Goal: Find specific page/section: Find specific page/section

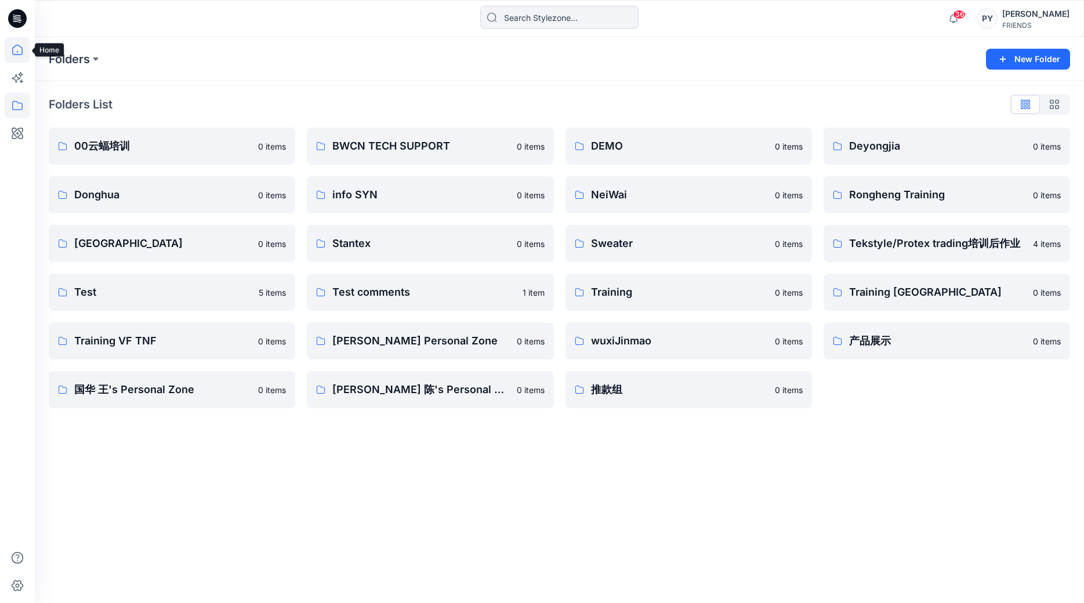
click at [18, 56] on icon at bounding box center [18, 50] width 26 height 26
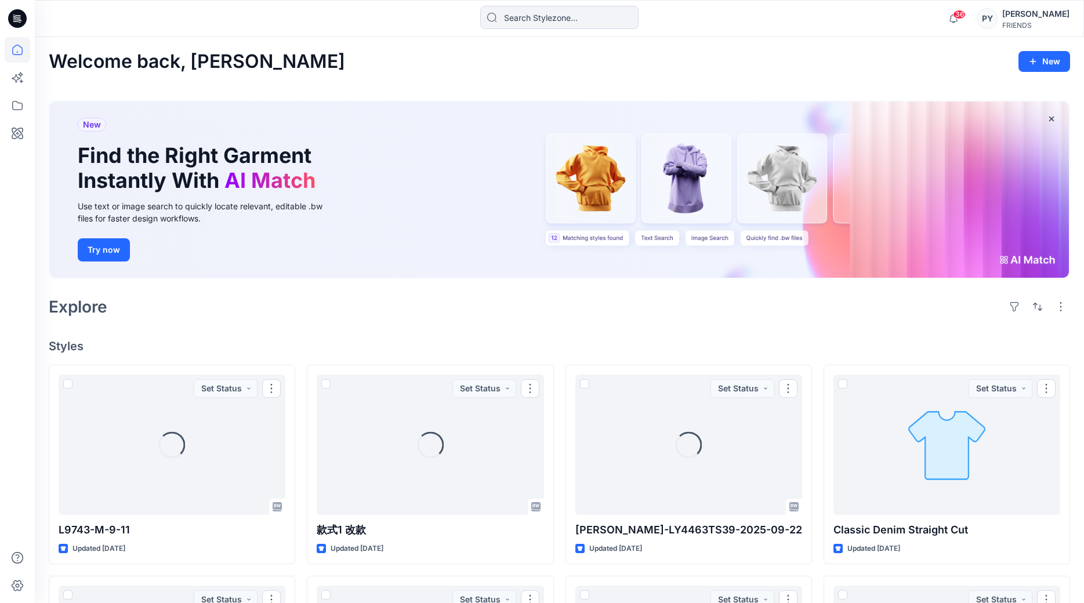
click at [1058, 17] on div "[PERSON_NAME]" at bounding box center [1035, 14] width 67 height 14
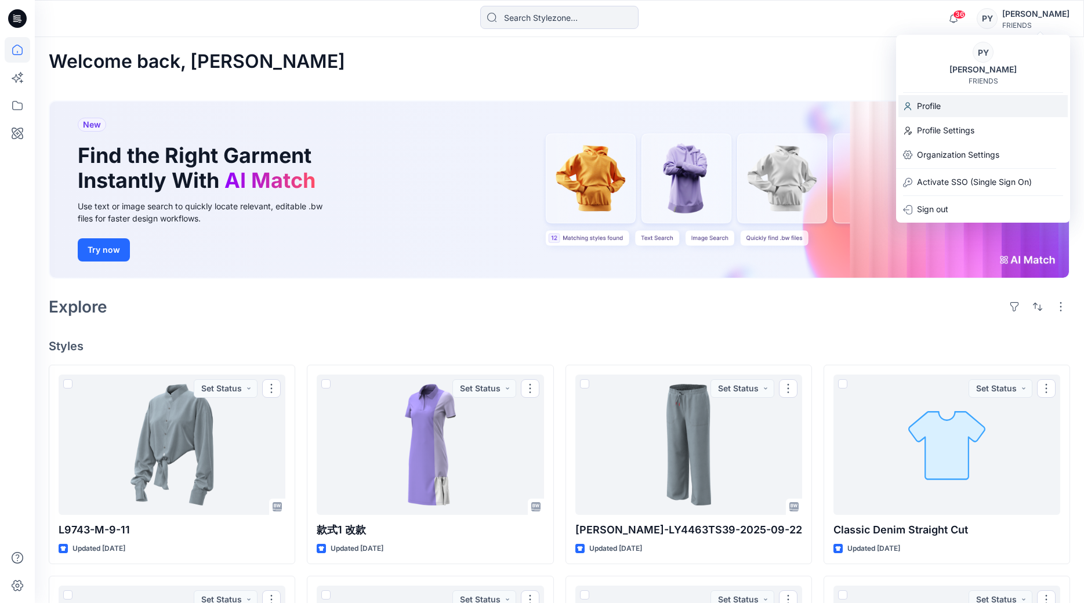
click at [944, 104] on div "Profile" at bounding box center [982, 106] width 169 height 22
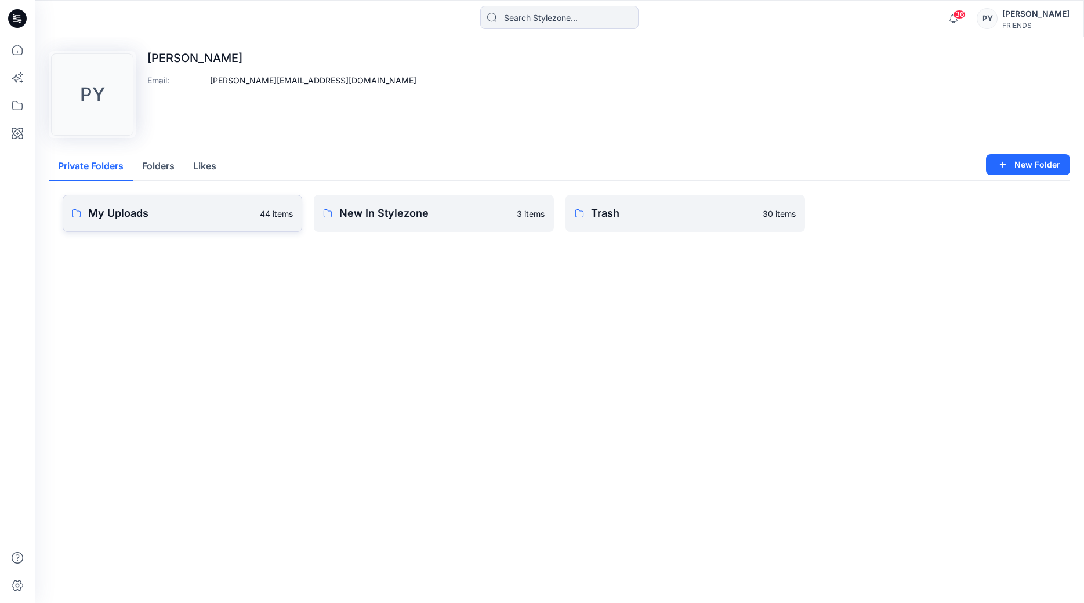
click at [206, 221] on p "My Uploads" at bounding box center [170, 213] width 165 height 16
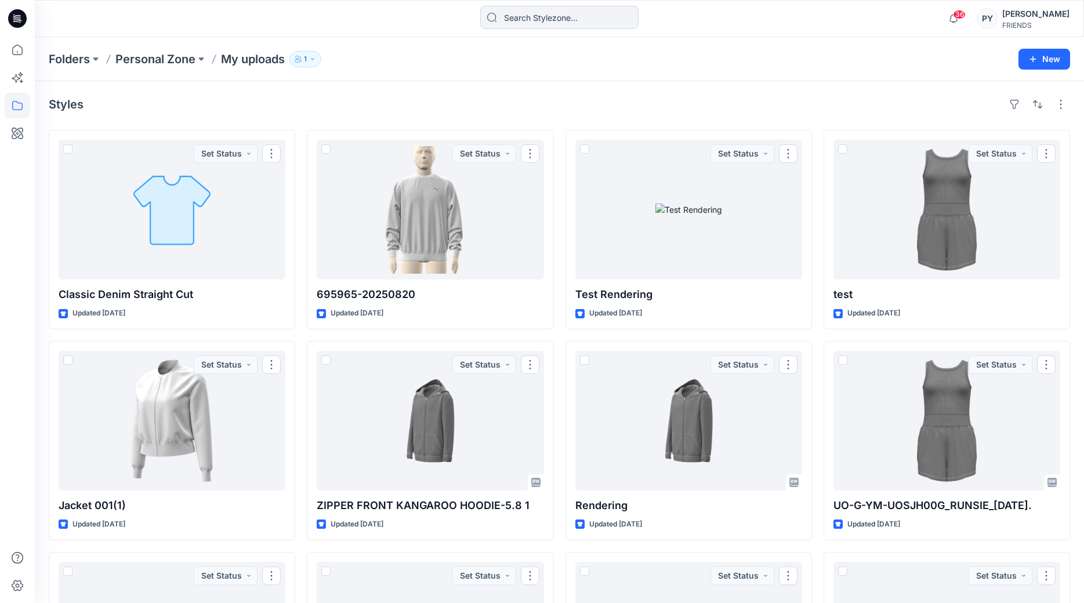
click at [407, 90] on div "Styles Classic Denim Straight Cut Updated [DATE] Set Status Jacket 001(1) Updat…" at bounding box center [559, 443] width 1049 height 725
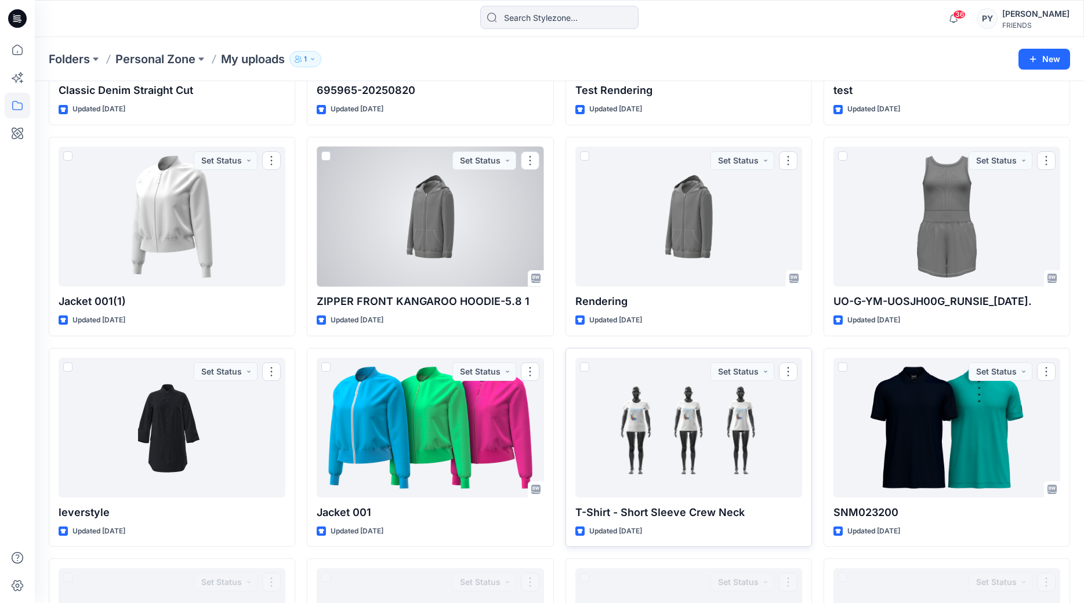
scroll to position [496, 0]
